Goal: Information Seeking & Learning: Learn about a topic

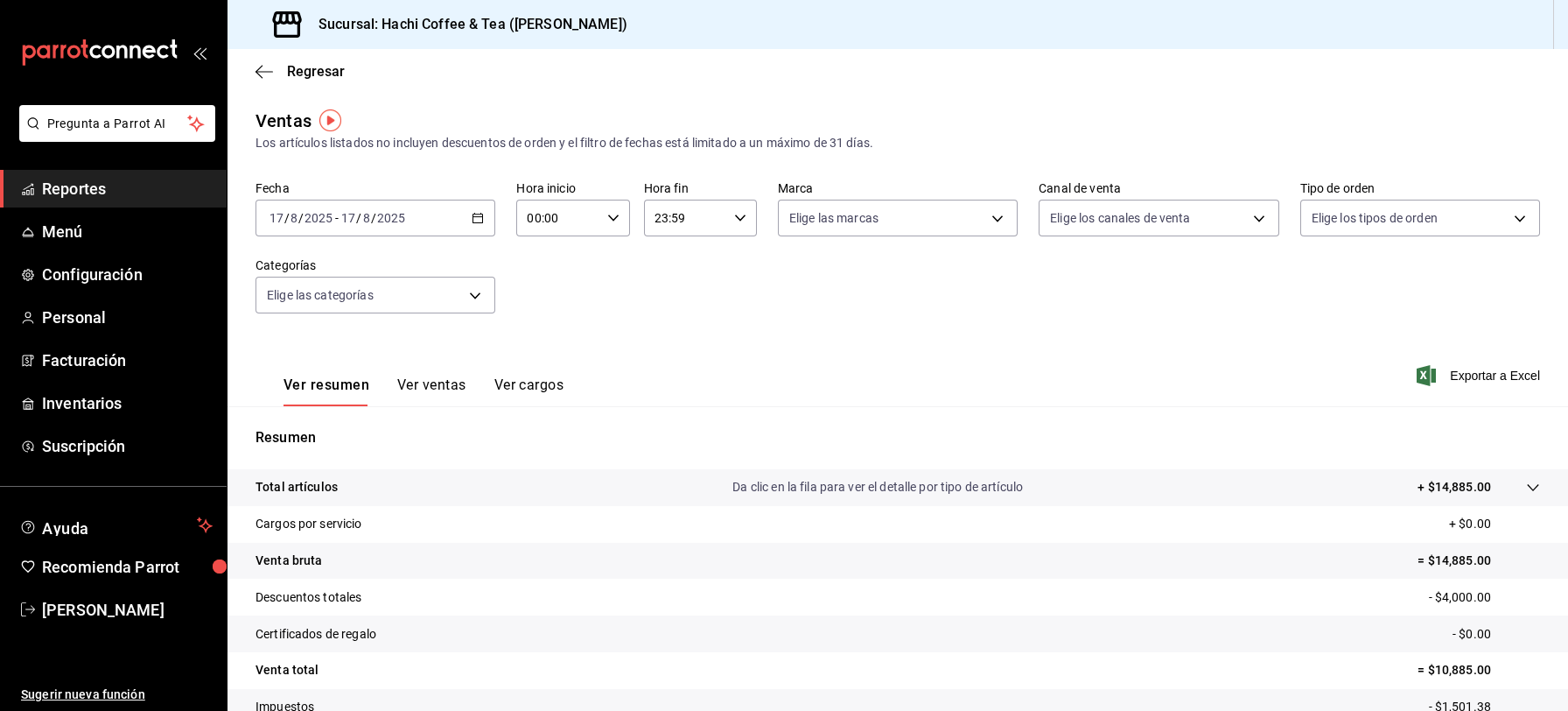
click at [124, 195] on span "Reportes" at bounding box center [127, 188] width 170 height 23
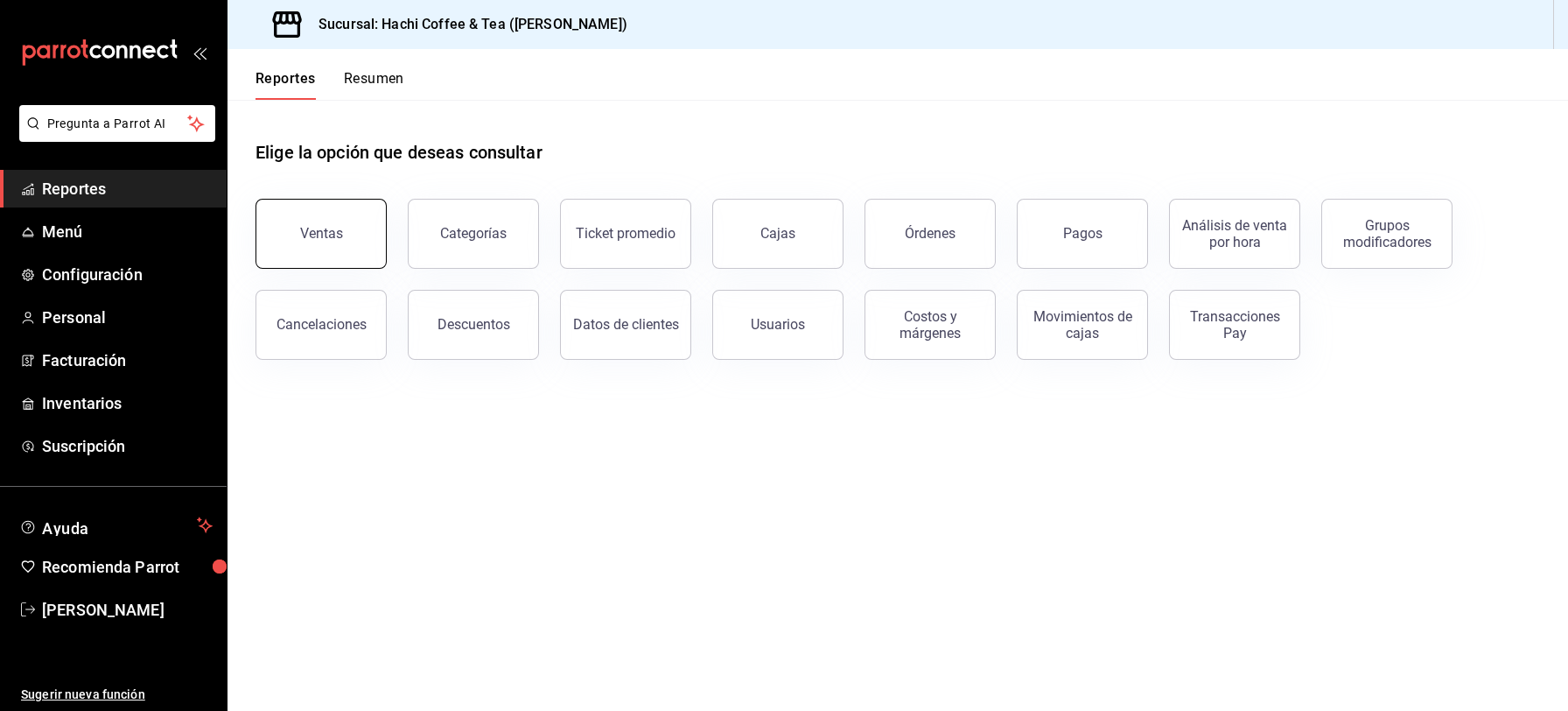
click at [320, 253] on button "Ventas" at bounding box center [321, 234] width 131 height 70
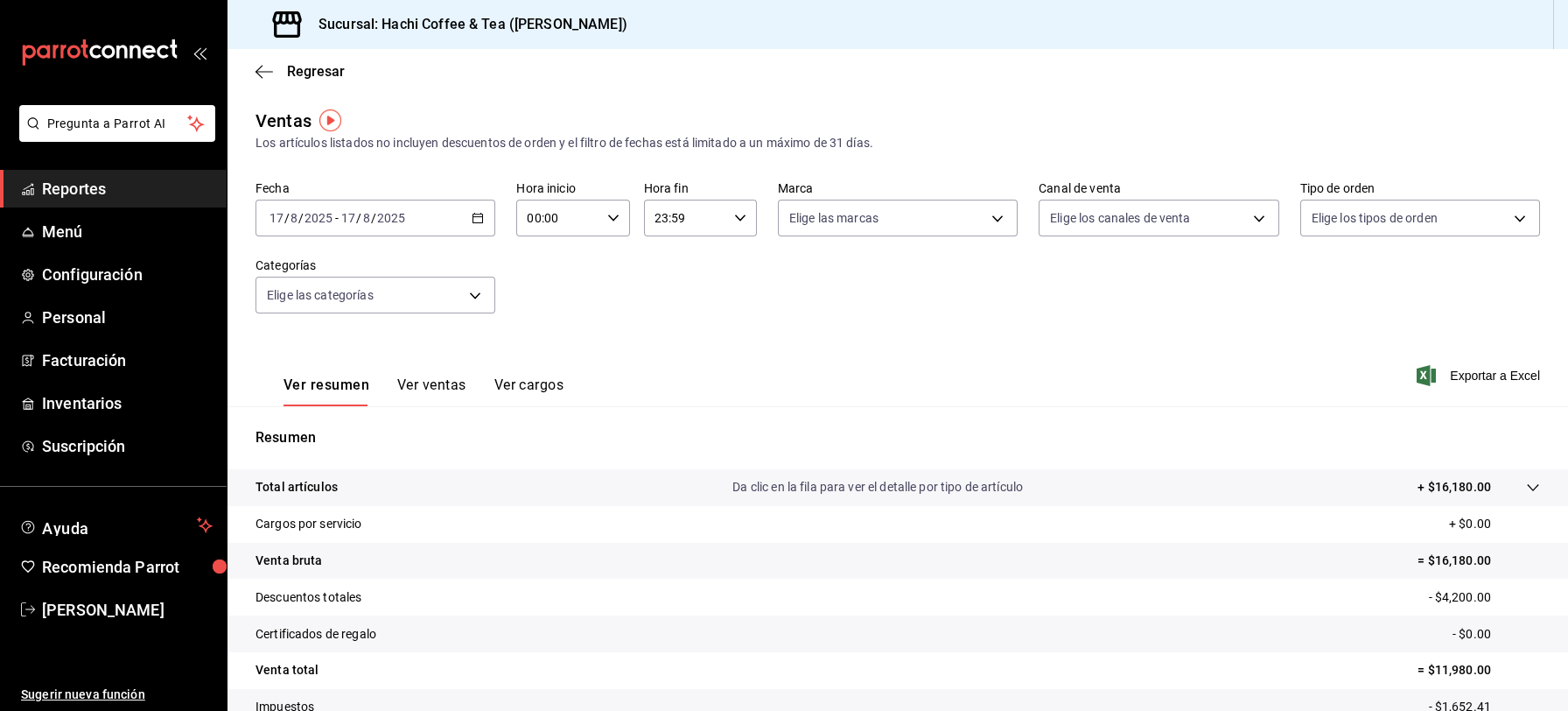
click at [77, 191] on span "Reportes" at bounding box center [127, 188] width 170 height 23
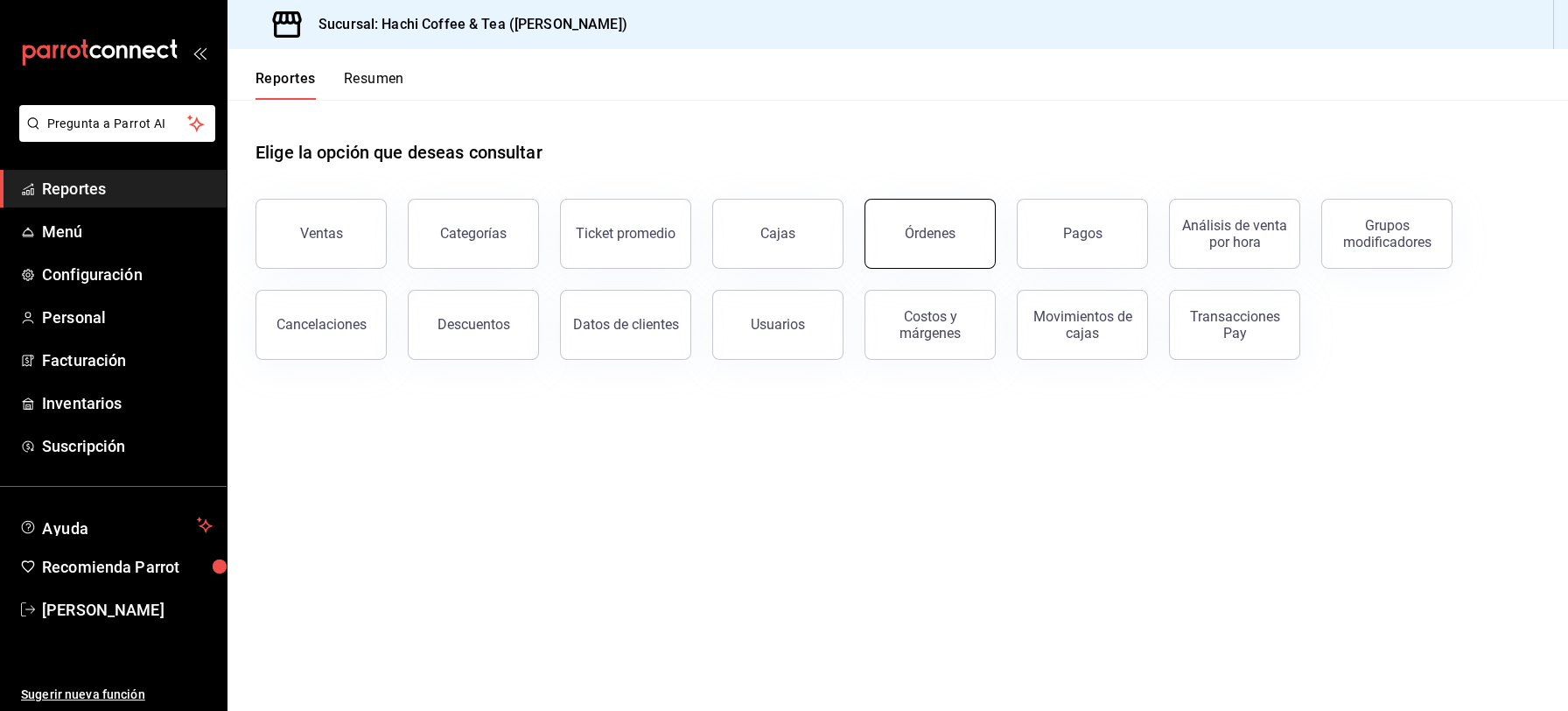
click at [939, 247] on button "Órdenes" at bounding box center [930, 234] width 131 height 70
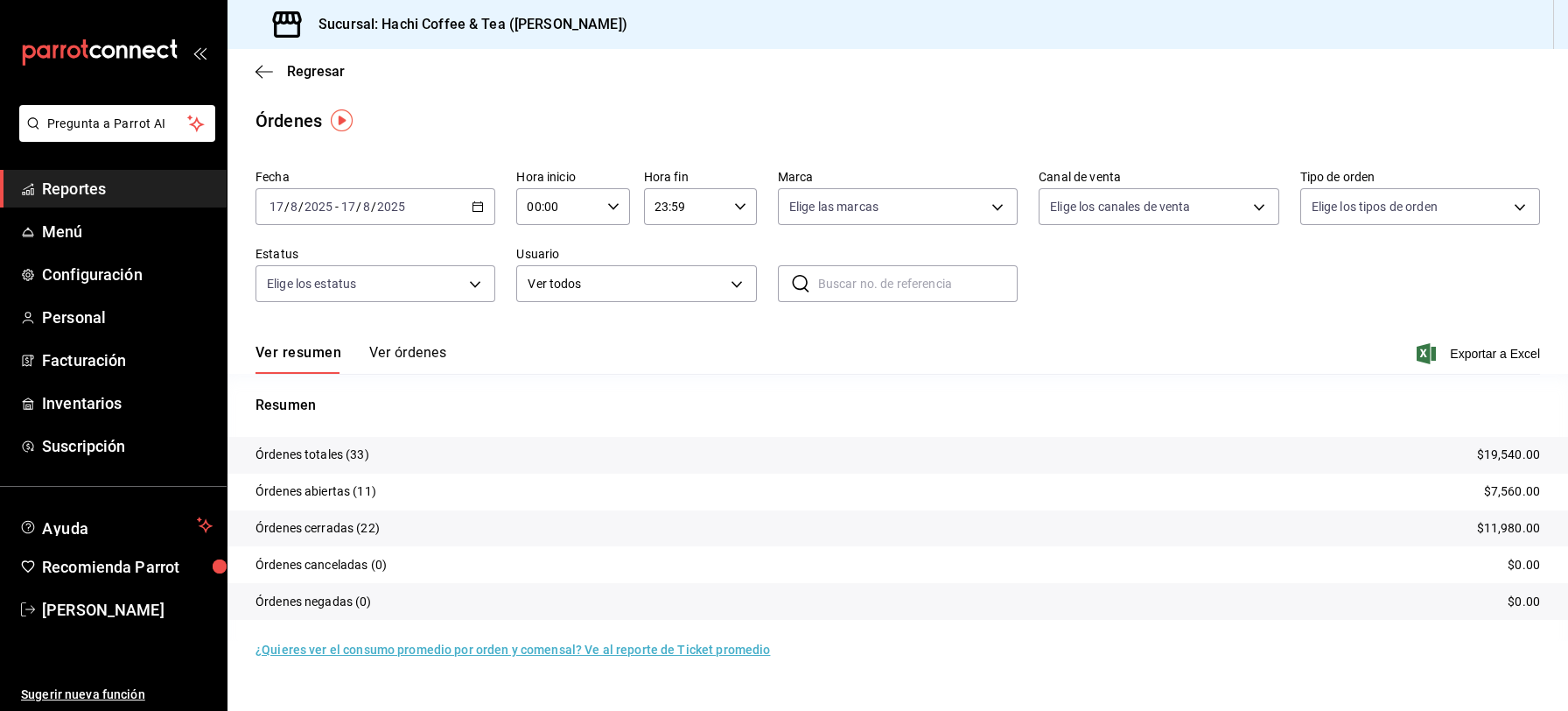
click at [411, 360] on button "Ver órdenes" at bounding box center [408, 359] width 77 height 30
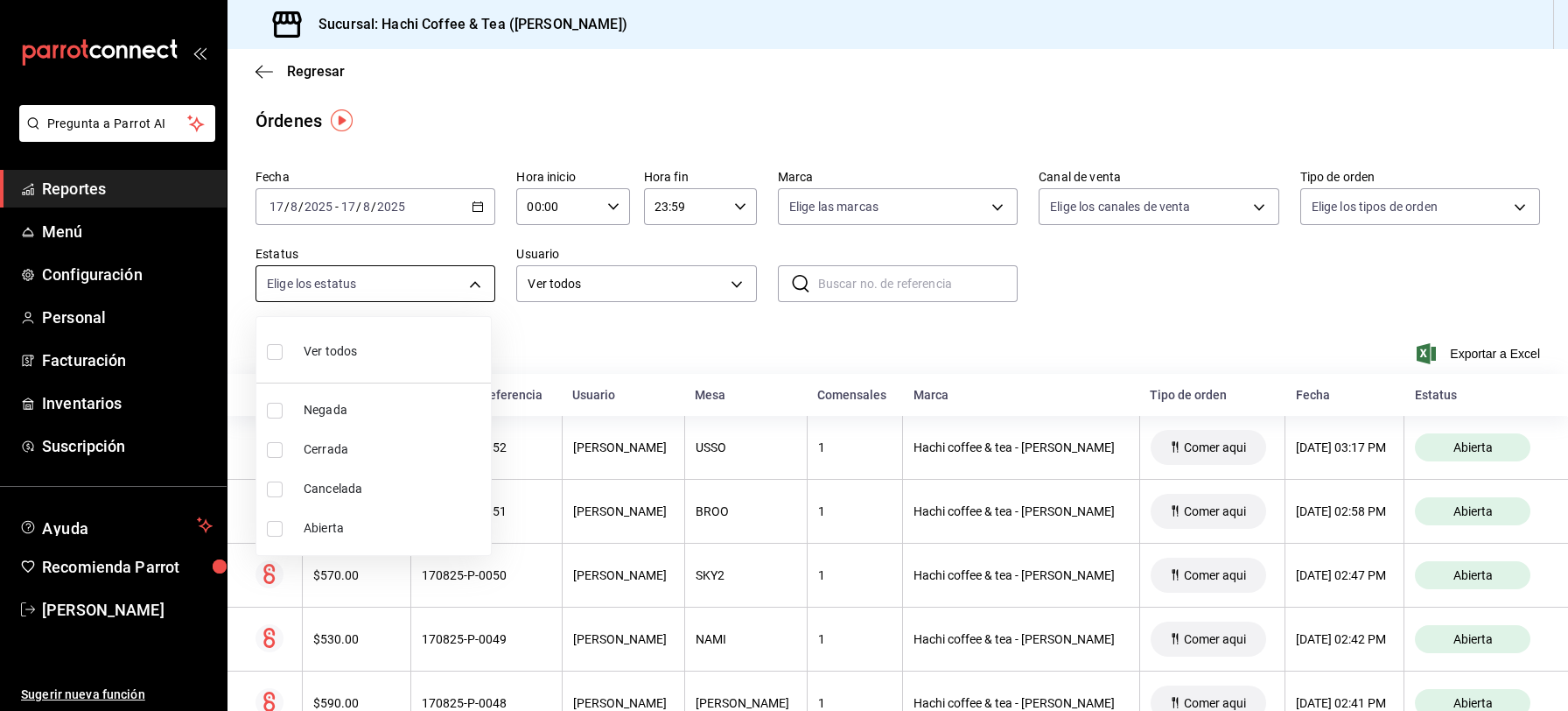
click at [472, 278] on body "Pregunta a Parrot AI Reportes Menú Configuración Personal Facturación Inventari…" at bounding box center [784, 355] width 1568 height 711
click at [307, 493] on span "Cancelada" at bounding box center [393, 489] width 180 height 19
type input "CANCELED"
checkbox input "true"
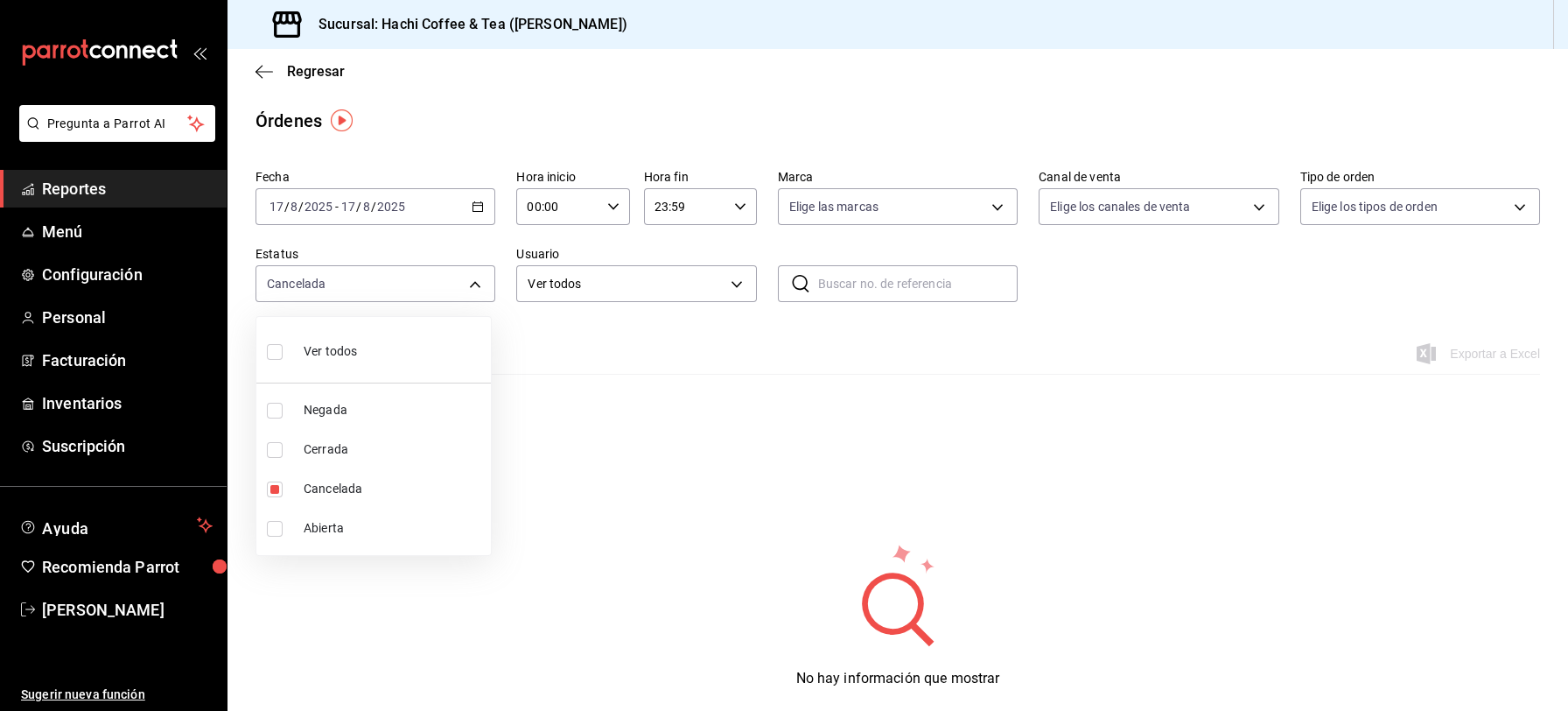
click at [109, 186] on div at bounding box center [784, 355] width 1568 height 711
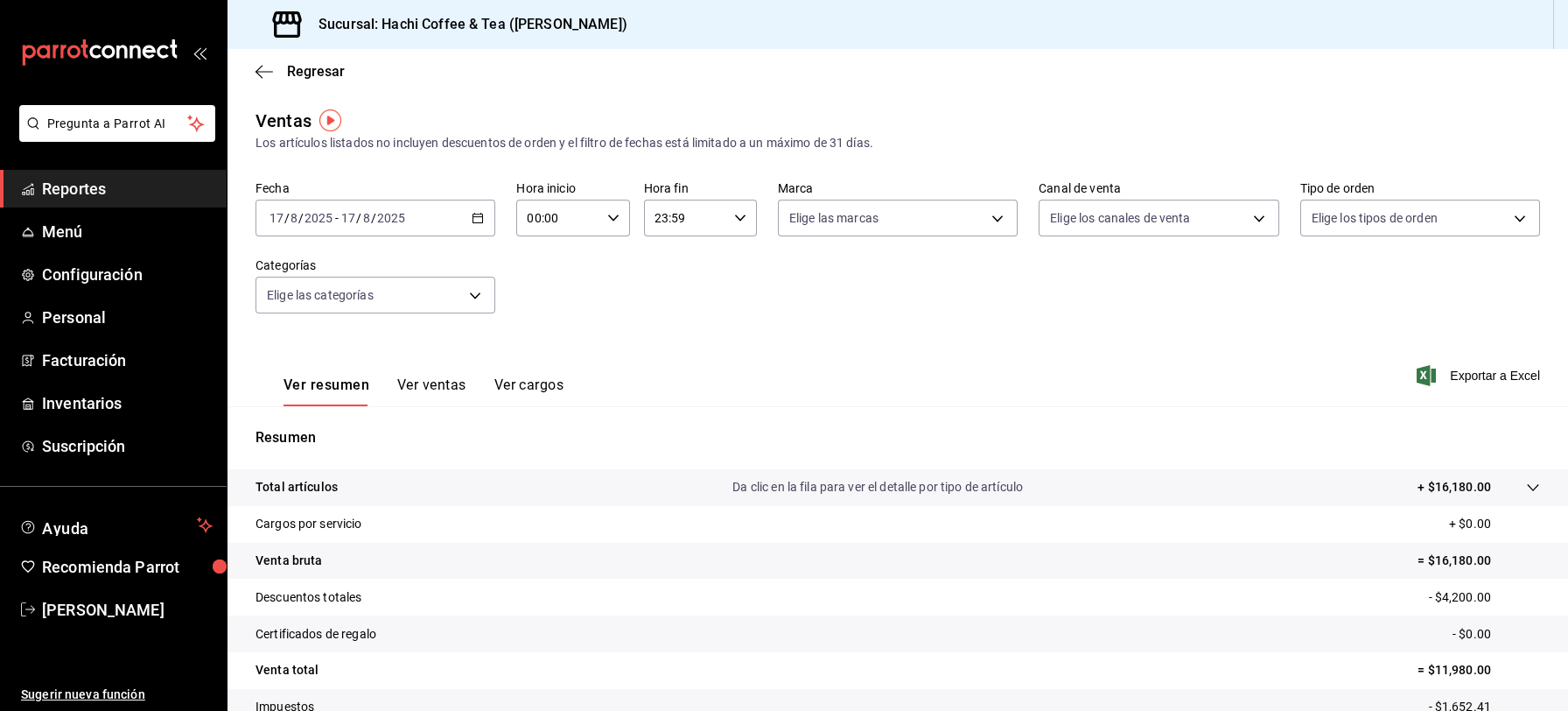
click at [114, 191] on span "Reportes" at bounding box center [127, 188] width 170 height 23
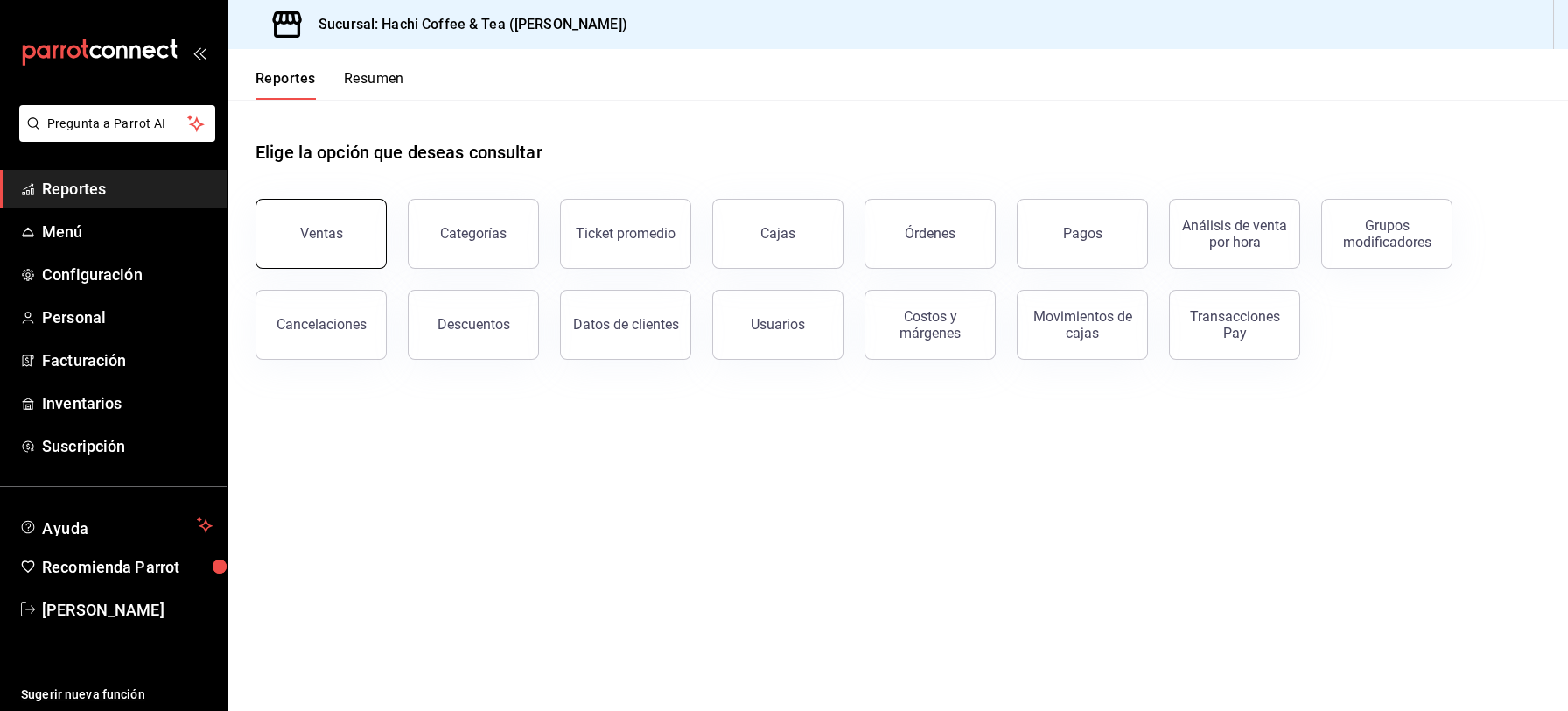
click at [296, 225] on button "Ventas" at bounding box center [321, 234] width 131 height 70
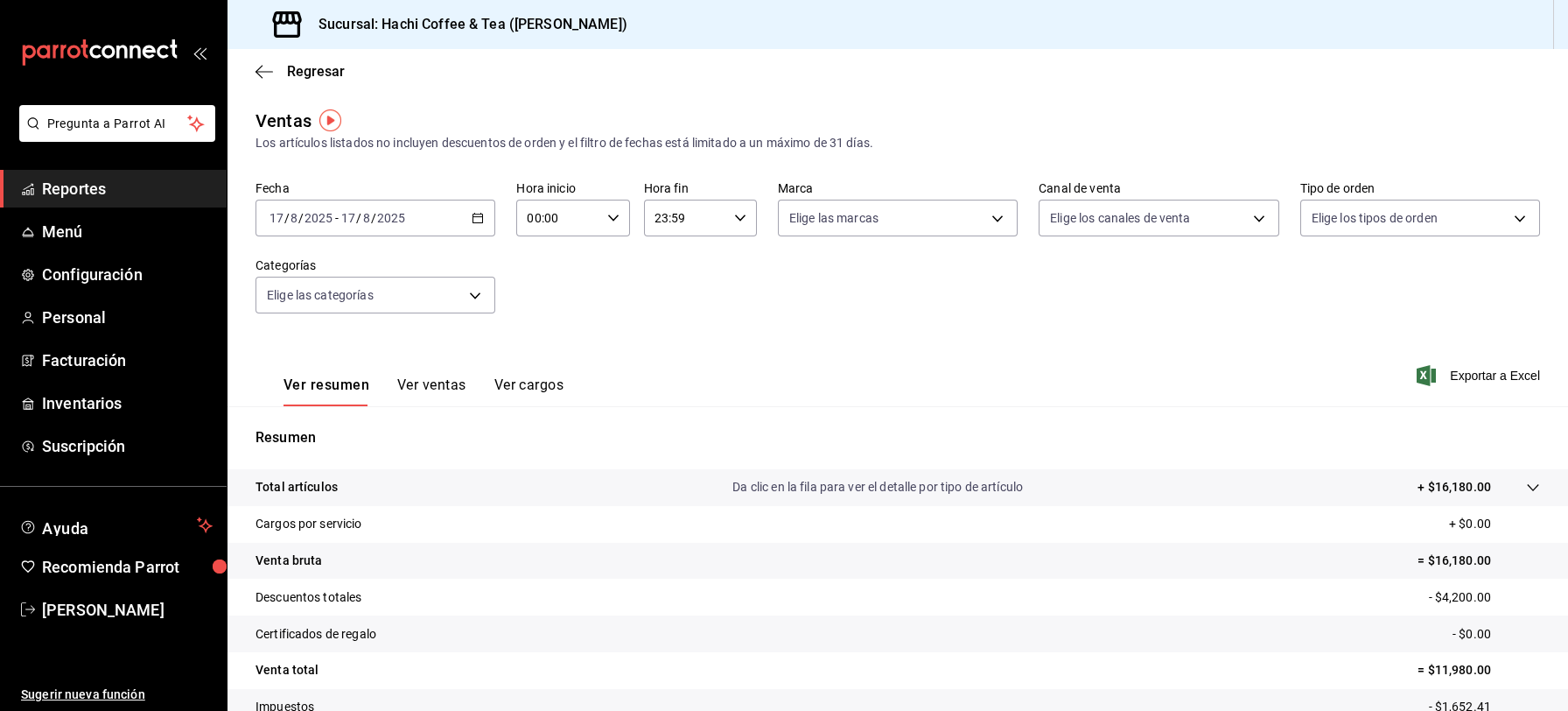
click at [476, 222] on \(Stroke\) "button" at bounding box center [478, 218] width 11 height 10
click at [324, 427] on span "Rango de fechas" at bounding box center [338, 429] width 135 height 19
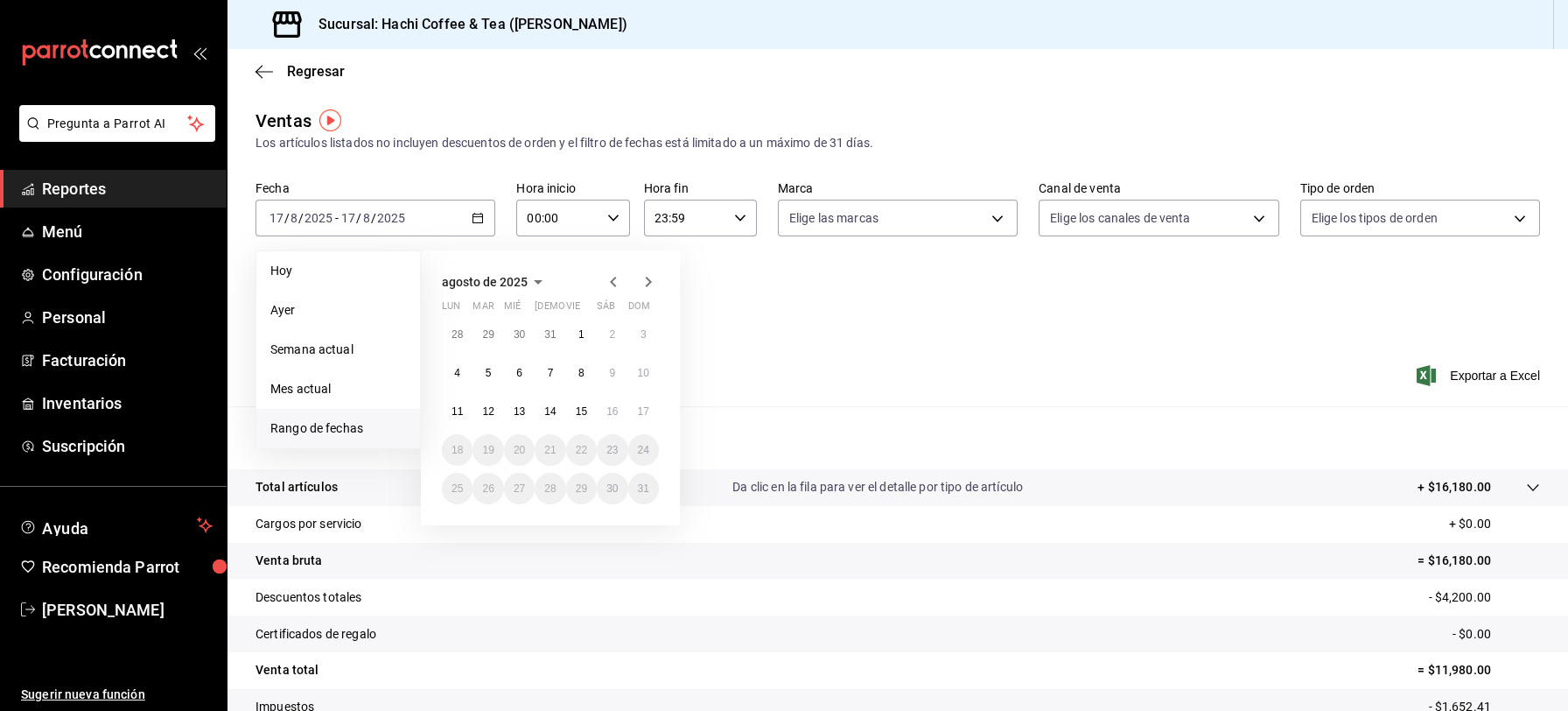
click at [619, 279] on icon "button" at bounding box center [613, 282] width 21 height 21
click at [484, 343] on button "1" at bounding box center [487, 334] width 30 height 31
click at [549, 496] on button "31" at bounding box center [550, 488] width 30 height 31
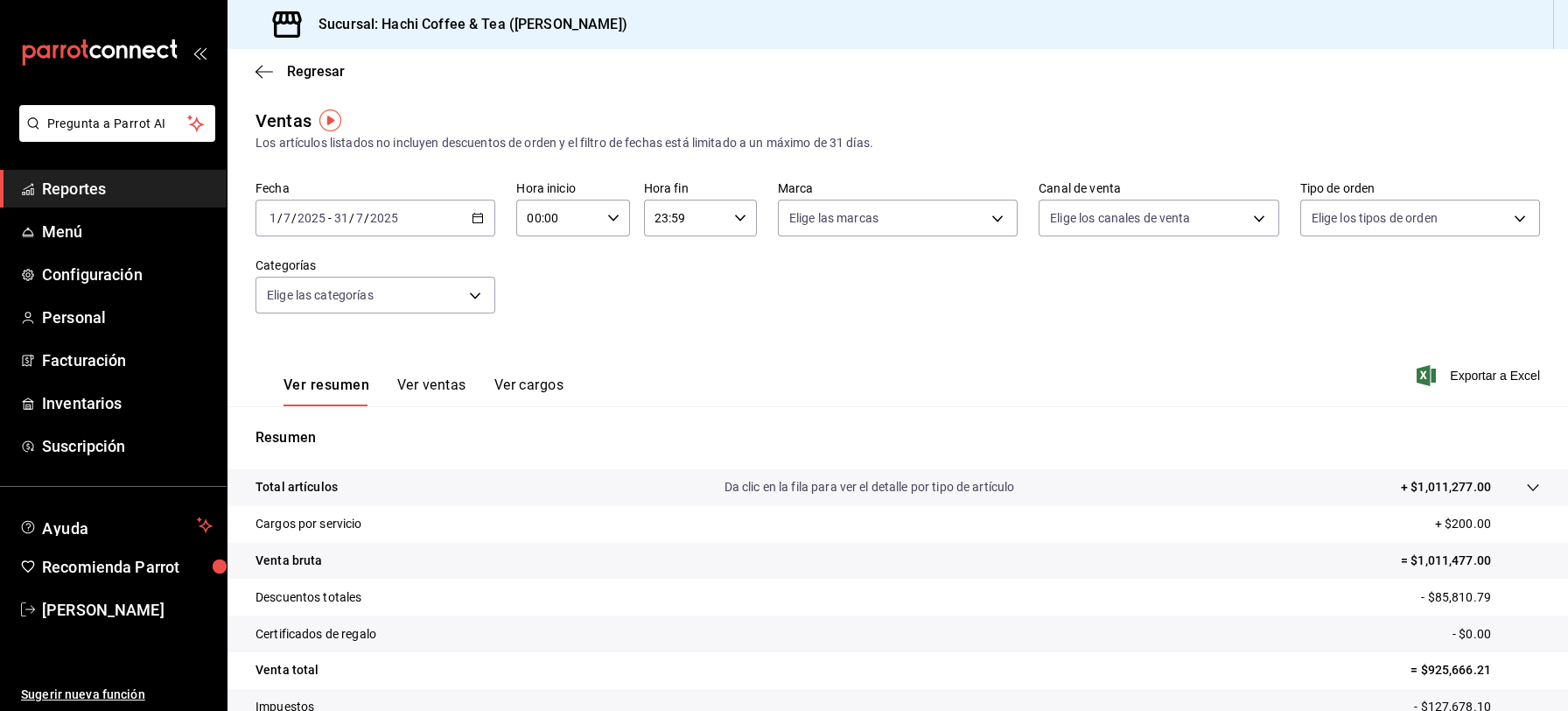
click at [549, 496] on div "Total artículos Da clic en la fila para ver el detalle por tipo de artículo + $…" at bounding box center [873, 487] width 1236 height 19
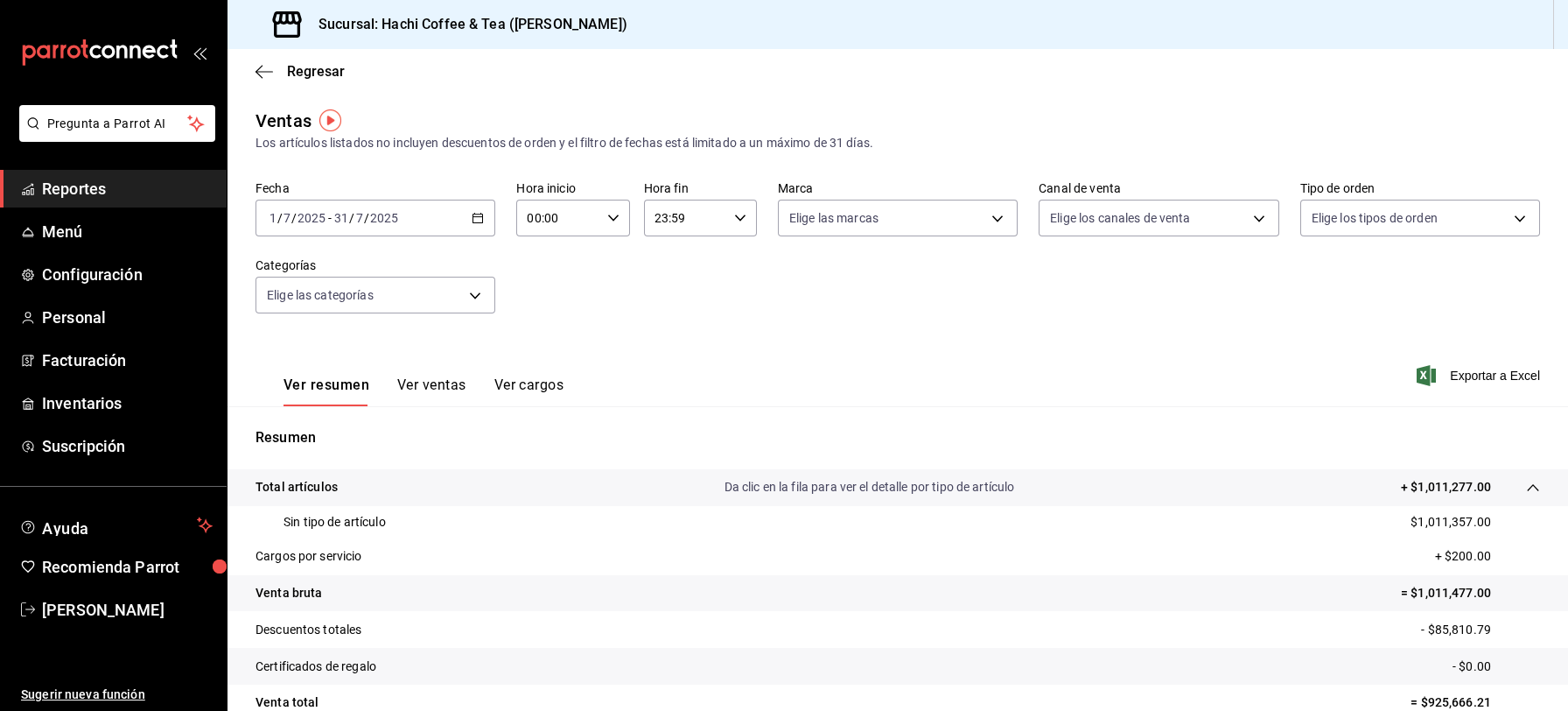
click at [100, 180] on span "Reportes" at bounding box center [127, 188] width 170 height 23
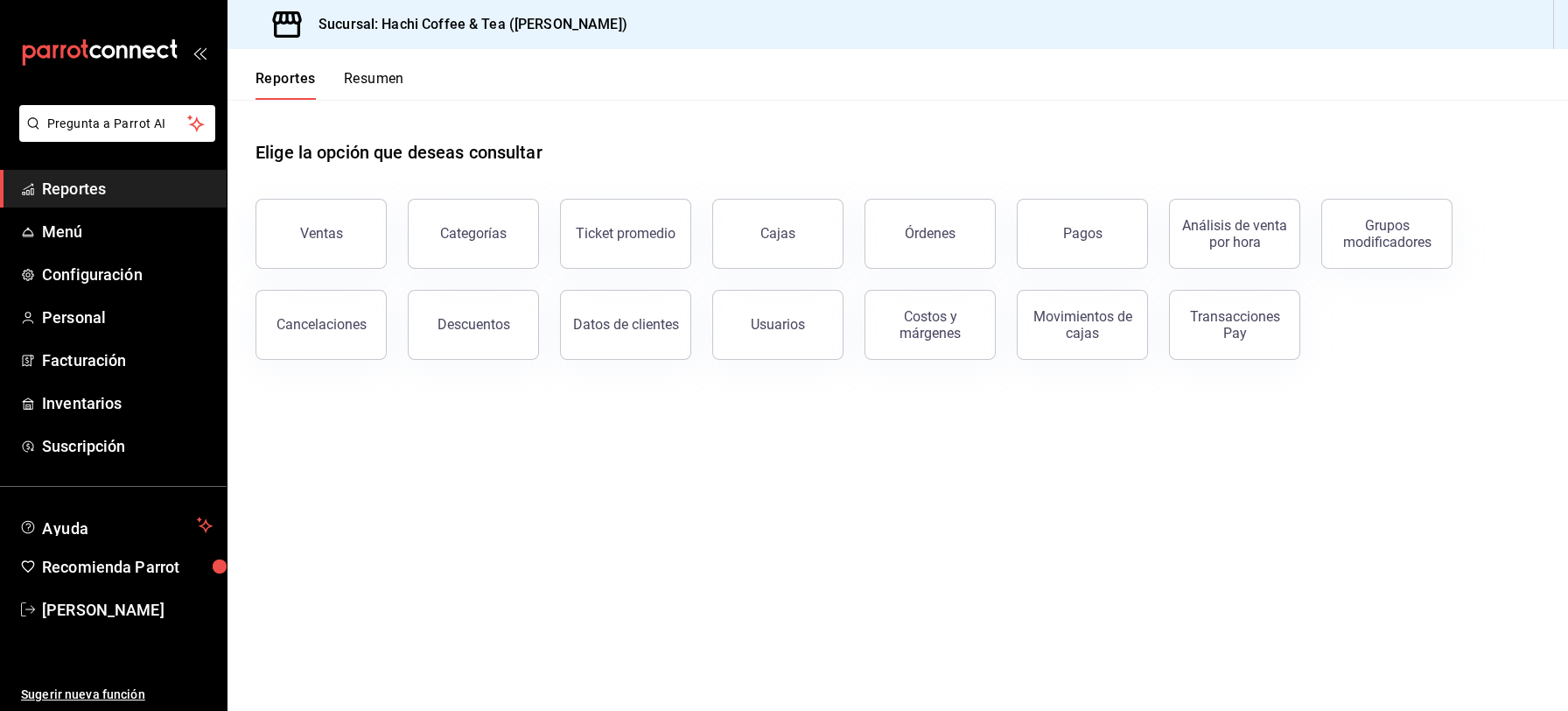
click at [107, 185] on span "Reportes" at bounding box center [127, 188] width 170 height 23
